Goal: Check status: Check status

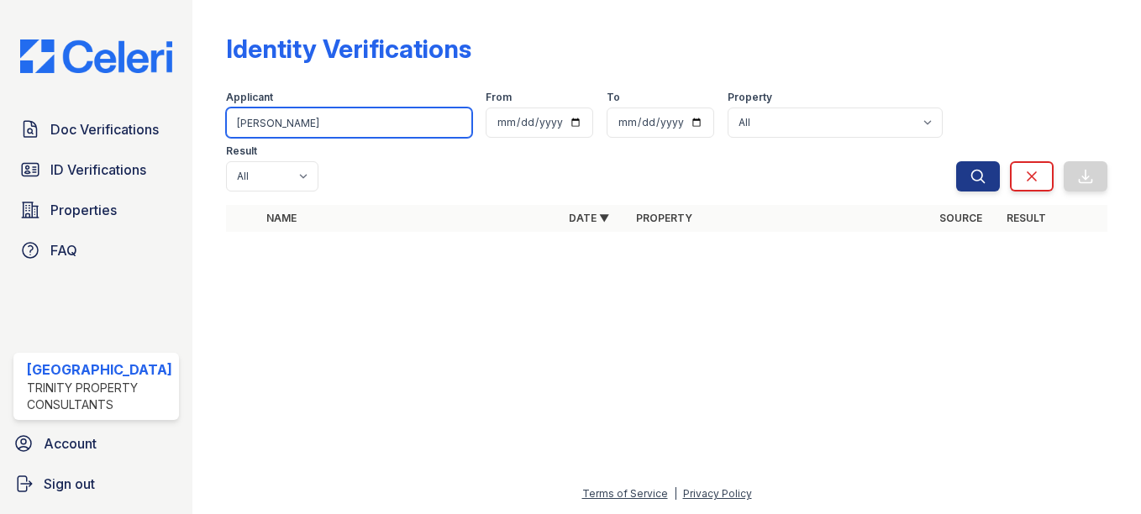
drag, startPoint x: 314, startPoint y: 119, endPoint x: 132, endPoint y: 56, distance: 192.9
click at [132, 56] on div "Doc Verifications ID Verifications Properties FAQ Arrive Streeterville Trinity …" at bounding box center [570, 257] width 1141 height 514
type input "mora"
click at [956, 161] on button "Search" at bounding box center [978, 176] width 44 height 30
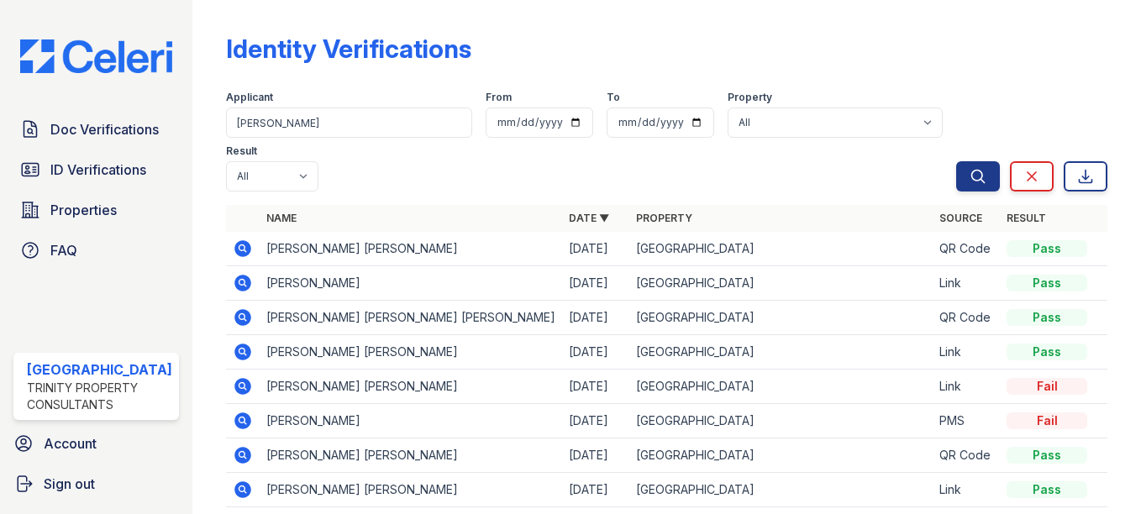
click at [233, 255] on icon at bounding box center [243, 249] width 20 height 20
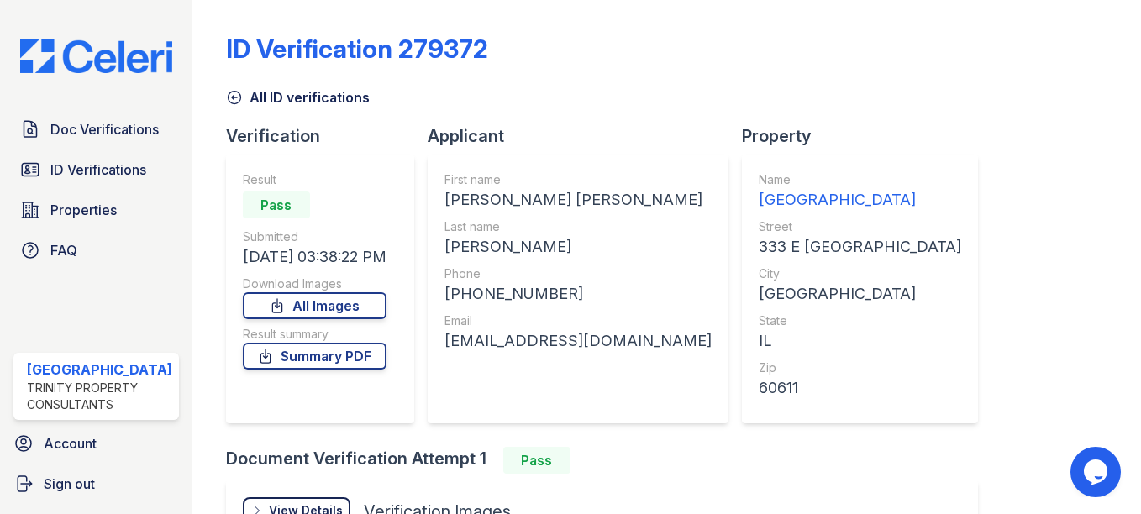
scroll to position [215, 0]
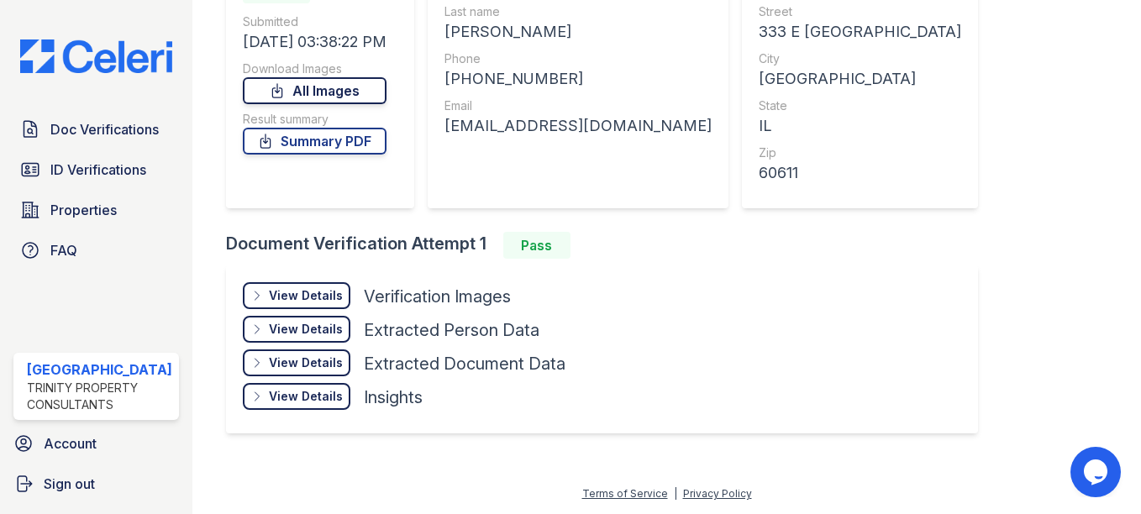
click at [339, 97] on link "All Images" at bounding box center [315, 90] width 144 height 27
click at [113, 130] on span "Doc Verifications" at bounding box center [104, 129] width 108 height 20
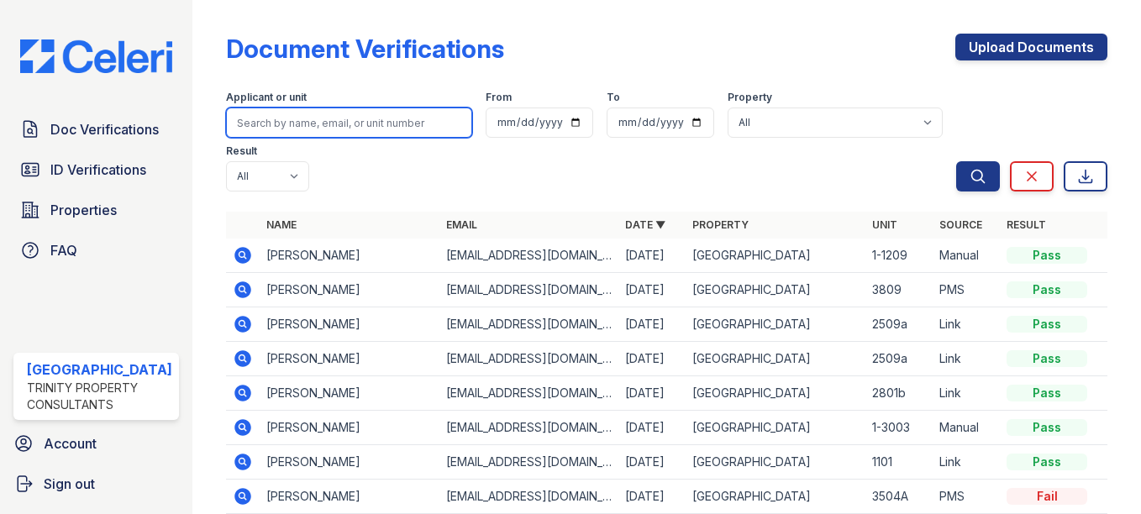
click at [411, 119] on input "search" at bounding box center [349, 123] width 246 height 30
type input "mora"
click at [956, 161] on button "Search" at bounding box center [978, 176] width 44 height 30
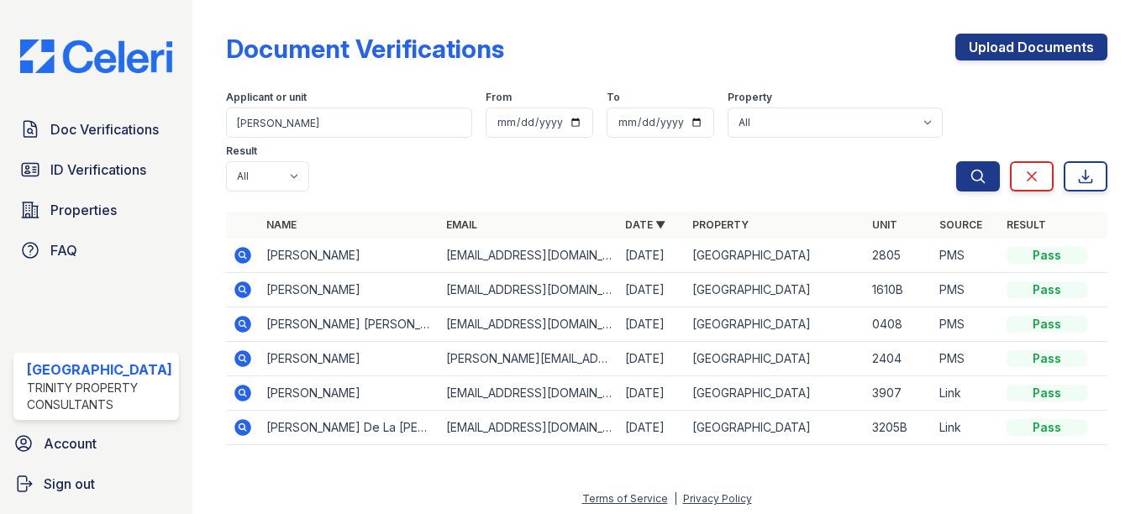
click at [235, 289] on icon at bounding box center [243, 290] width 20 height 20
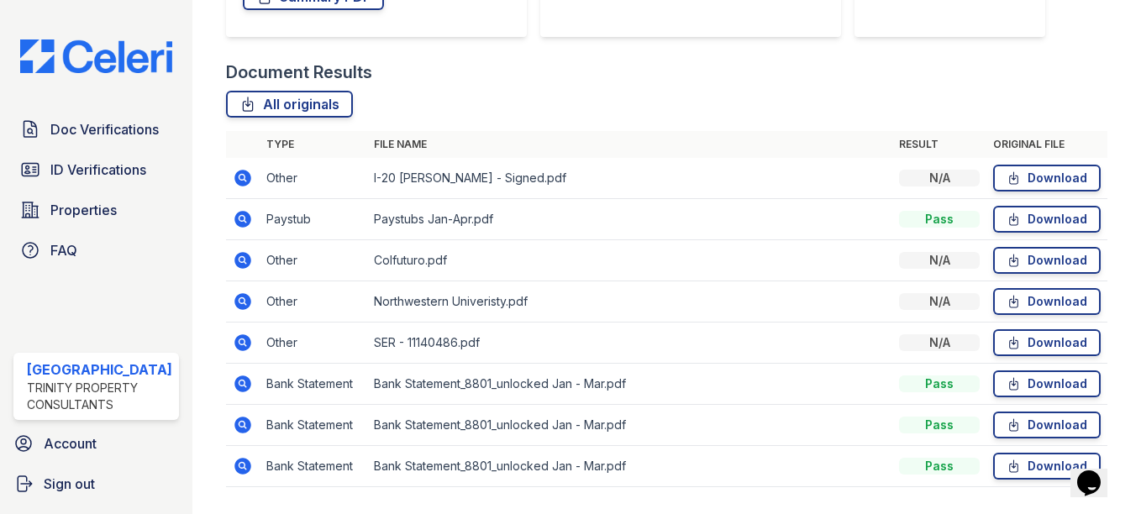
scroll to position [361, 0]
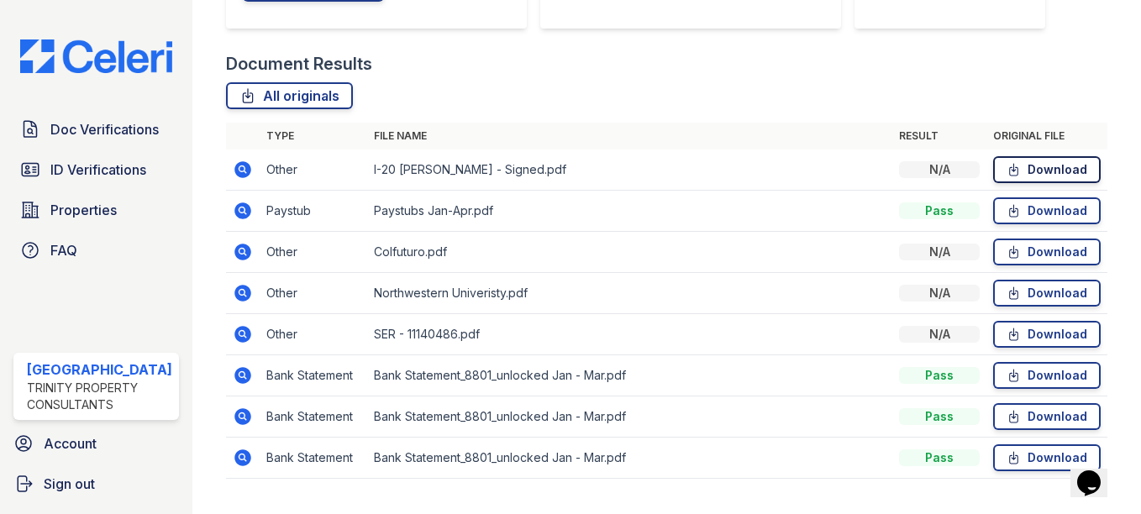
click at [1042, 171] on link "Download" at bounding box center [1047, 169] width 108 height 27
click at [80, 165] on span "ID Verifications" at bounding box center [98, 170] width 96 height 20
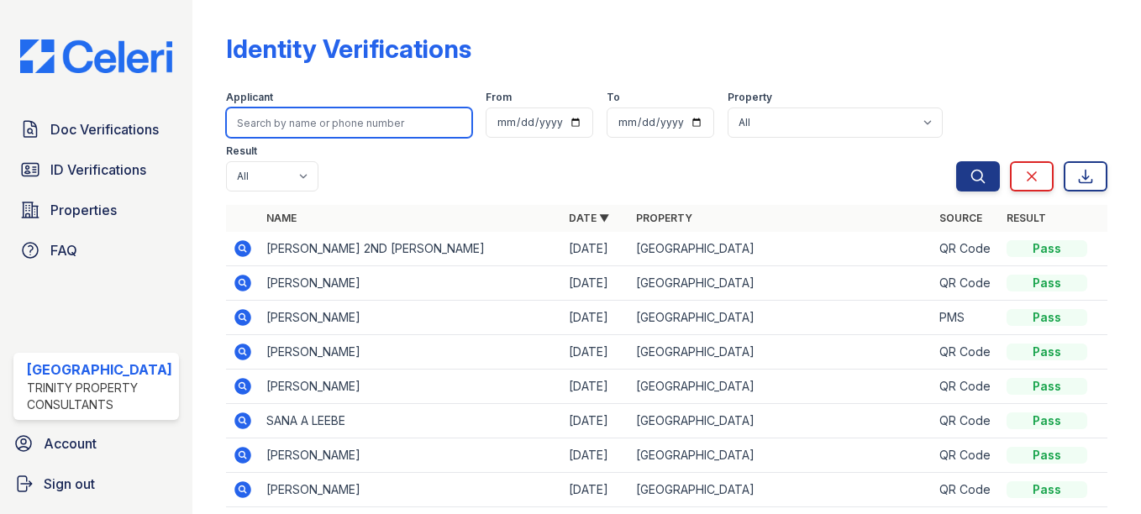
click at [342, 124] on input "search" at bounding box center [349, 123] width 246 height 30
type input ","
type input "n"
type input "[PERSON_NAME]"
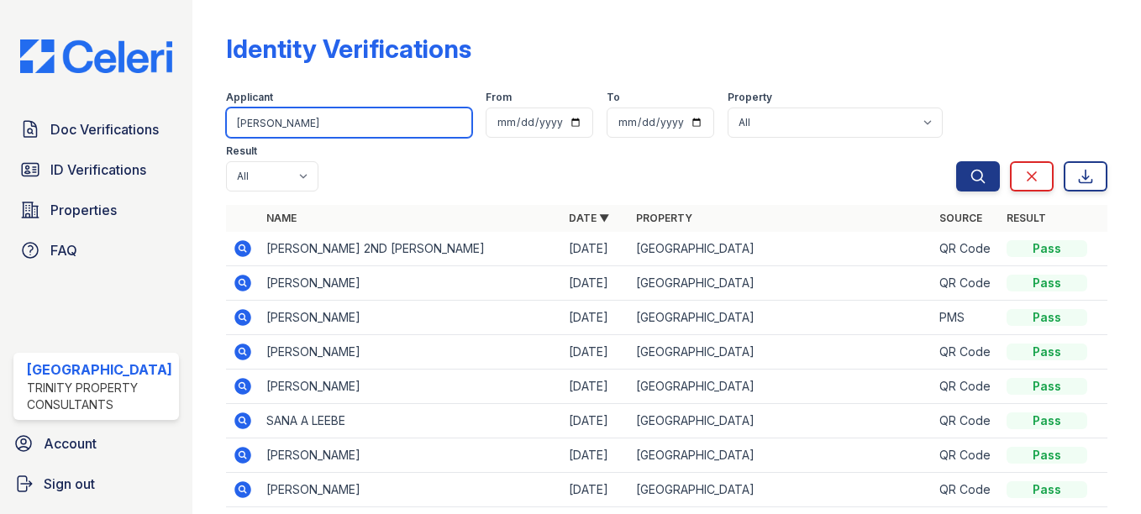
click at [956, 161] on button "Search" at bounding box center [978, 176] width 44 height 30
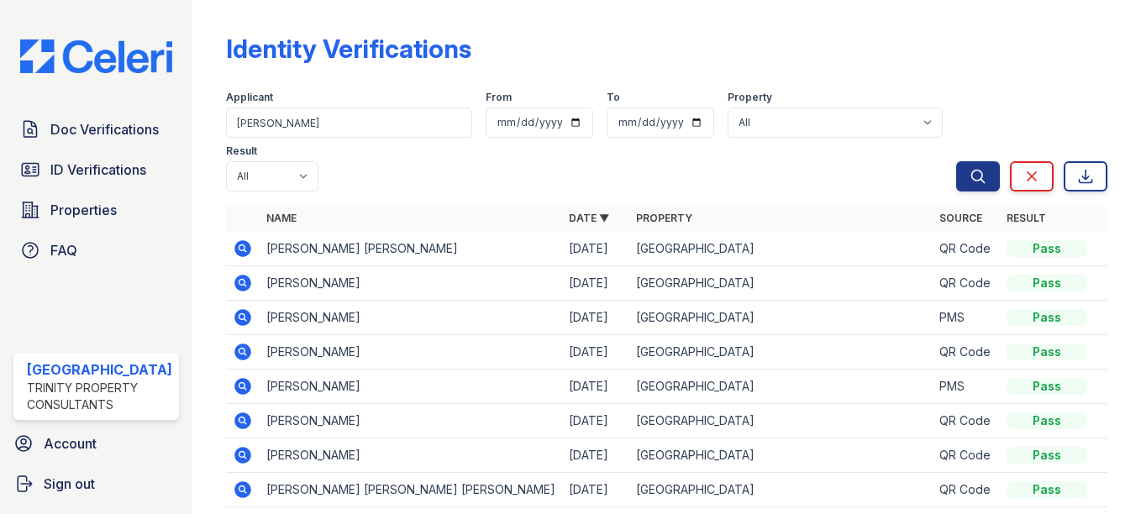
click at [239, 317] on icon at bounding box center [241, 316] width 4 height 4
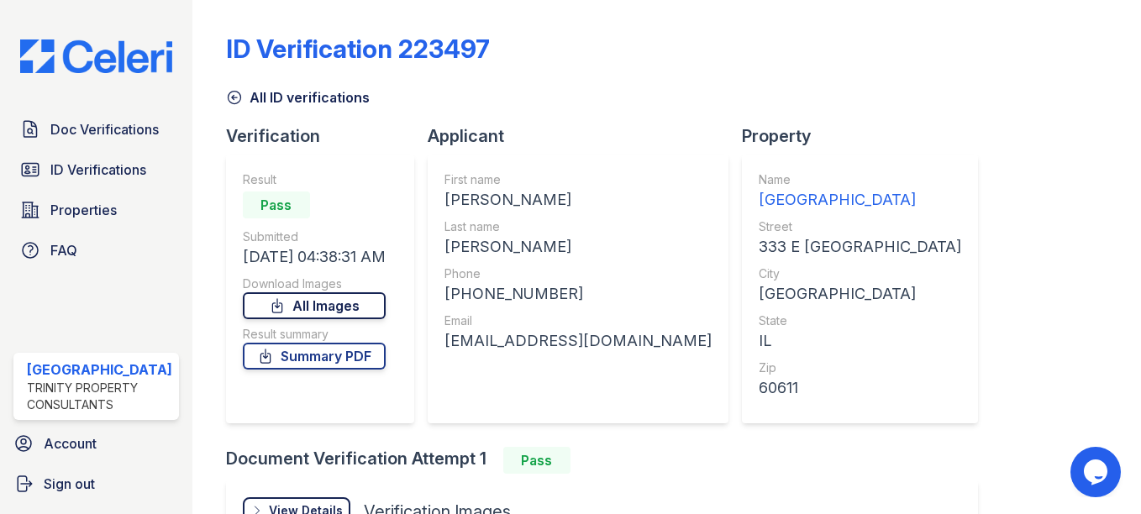
click at [300, 301] on link "All Images" at bounding box center [314, 305] width 143 height 27
click at [340, 365] on link "Summary PDF" at bounding box center [314, 356] width 143 height 27
click at [93, 168] on span "ID Verifications" at bounding box center [98, 170] width 96 height 20
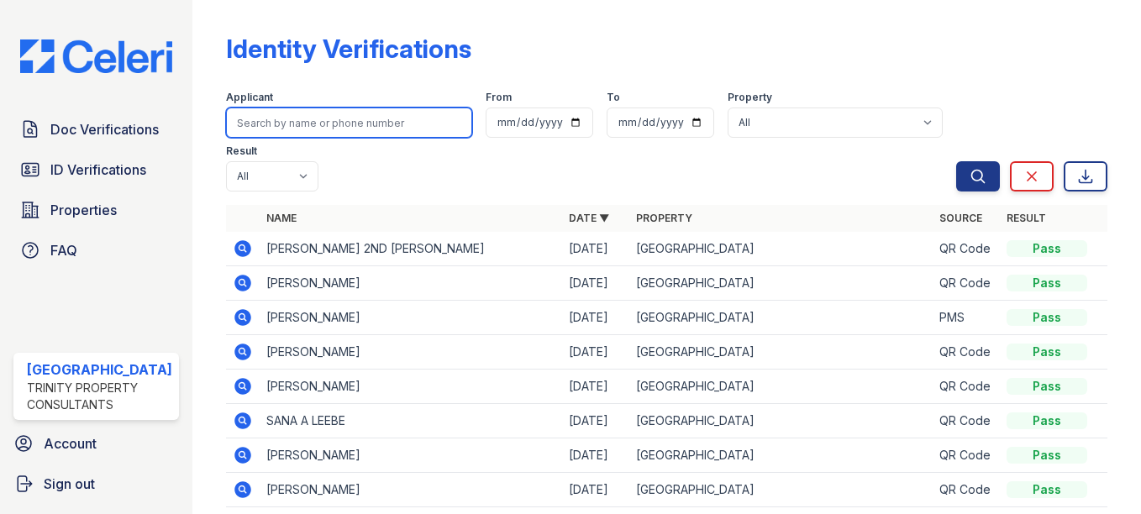
click at [317, 134] on input "search" at bounding box center [349, 123] width 246 height 30
type input "guzman"
click at [956, 161] on button "Search" at bounding box center [978, 176] width 44 height 30
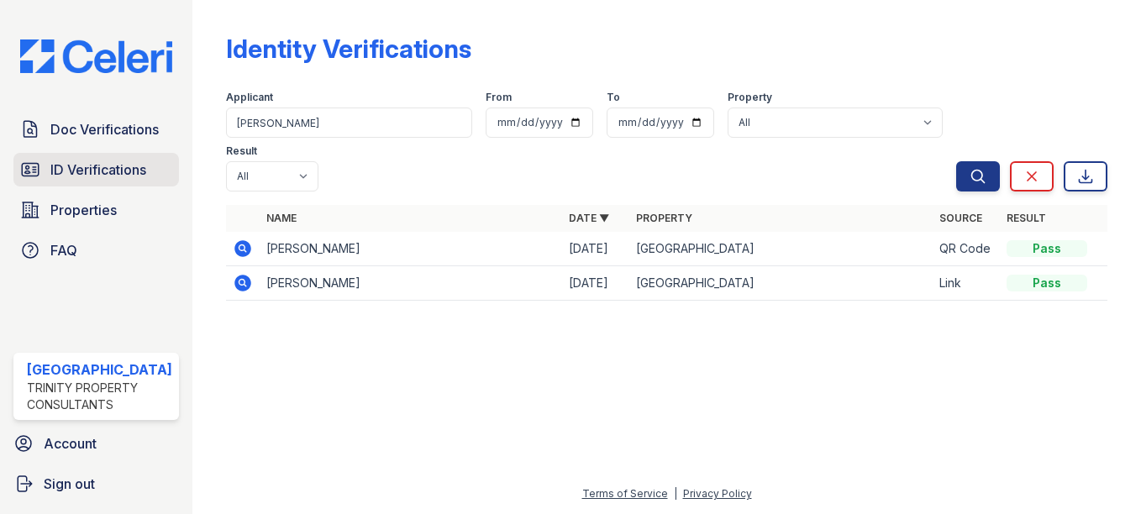
click at [143, 169] on span "ID Verifications" at bounding box center [98, 170] width 96 height 20
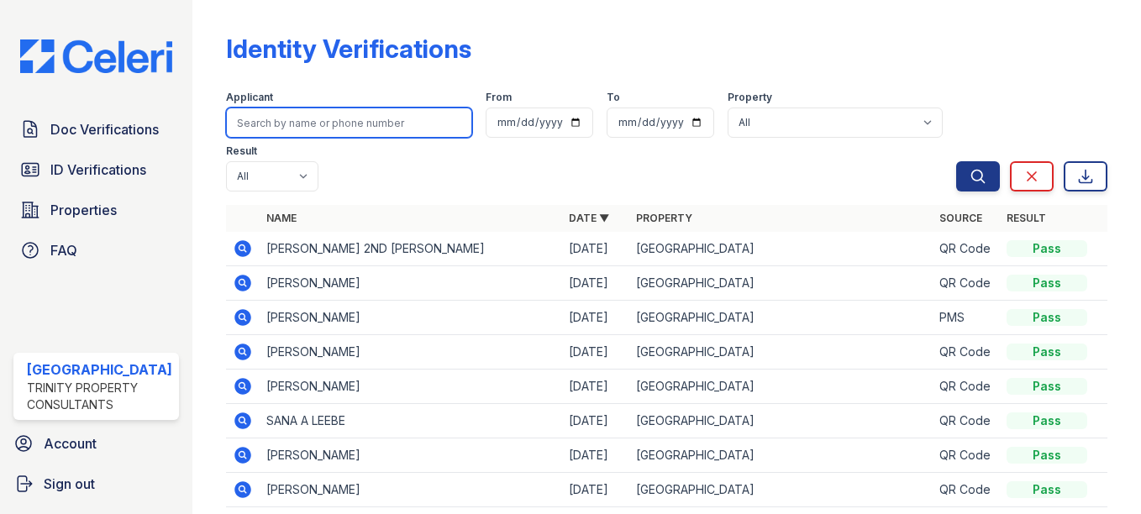
click at [271, 129] on input "search" at bounding box center [349, 123] width 246 height 30
type input "florencia"
click at [956, 161] on button "Search" at bounding box center [978, 176] width 44 height 30
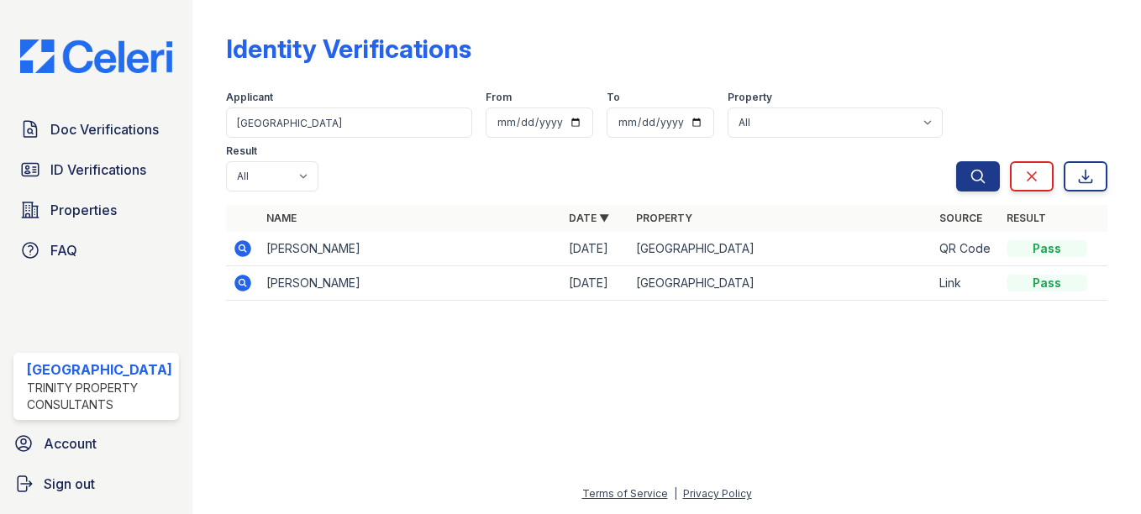
click at [234, 249] on icon at bounding box center [243, 249] width 20 height 20
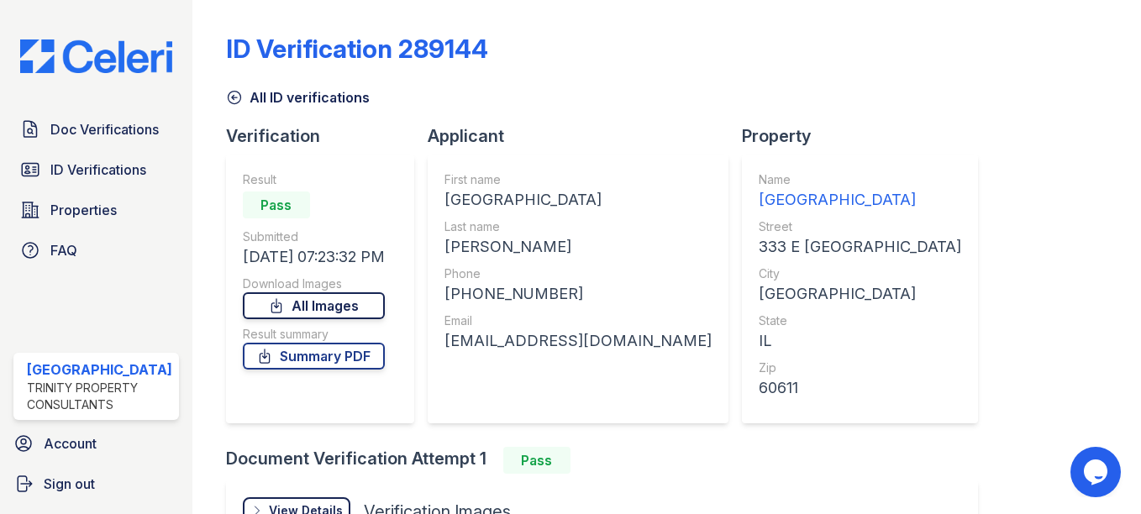
click at [361, 310] on link "All Images" at bounding box center [314, 305] width 142 height 27
click at [356, 363] on link "Summary PDF" at bounding box center [314, 356] width 142 height 27
